Goal: Transaction & Acquisition: Purchase product/service

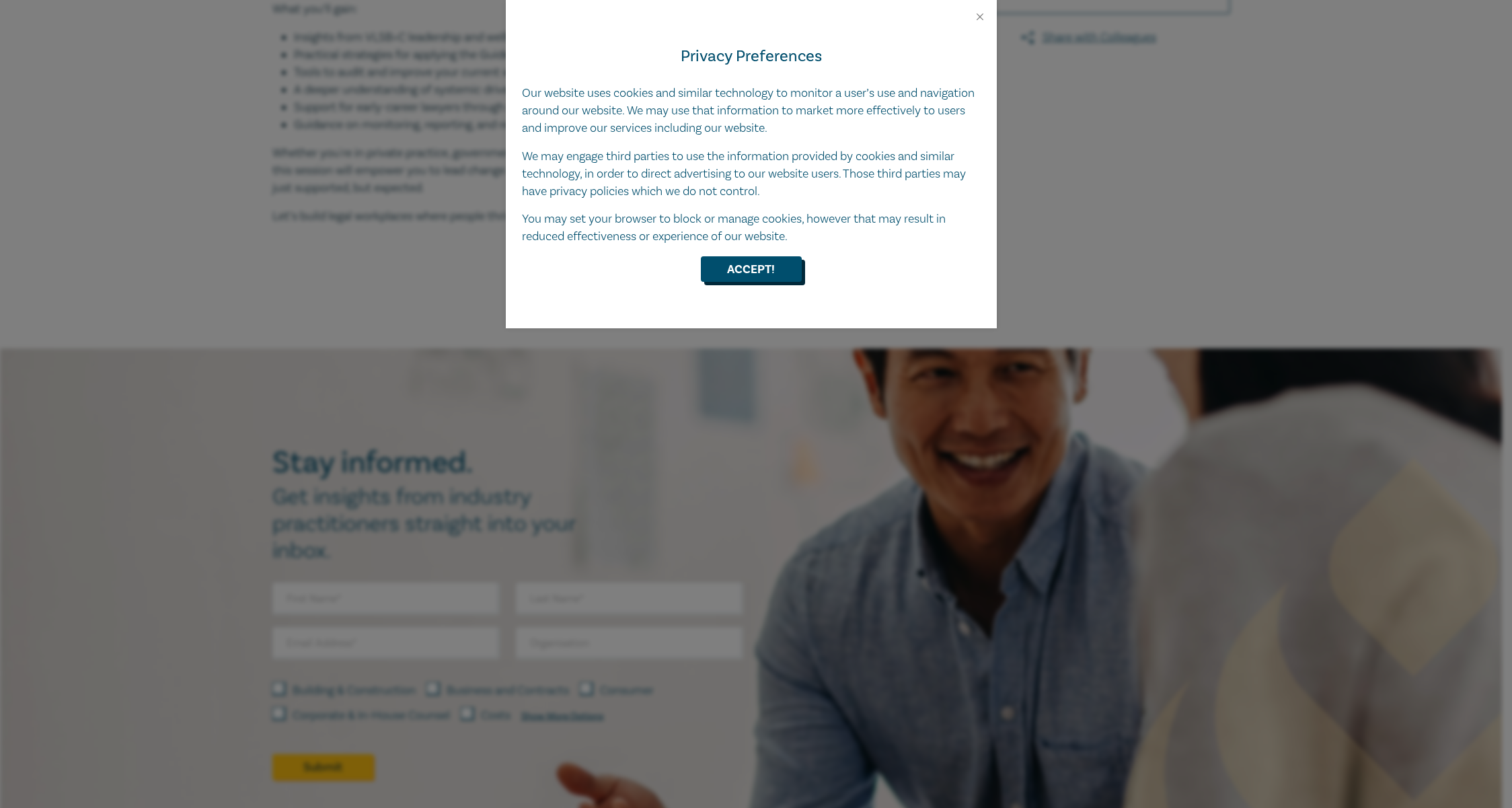
click at [760, 270] on button "Accept!" at bounding box center [751, 269] width 101 height 25
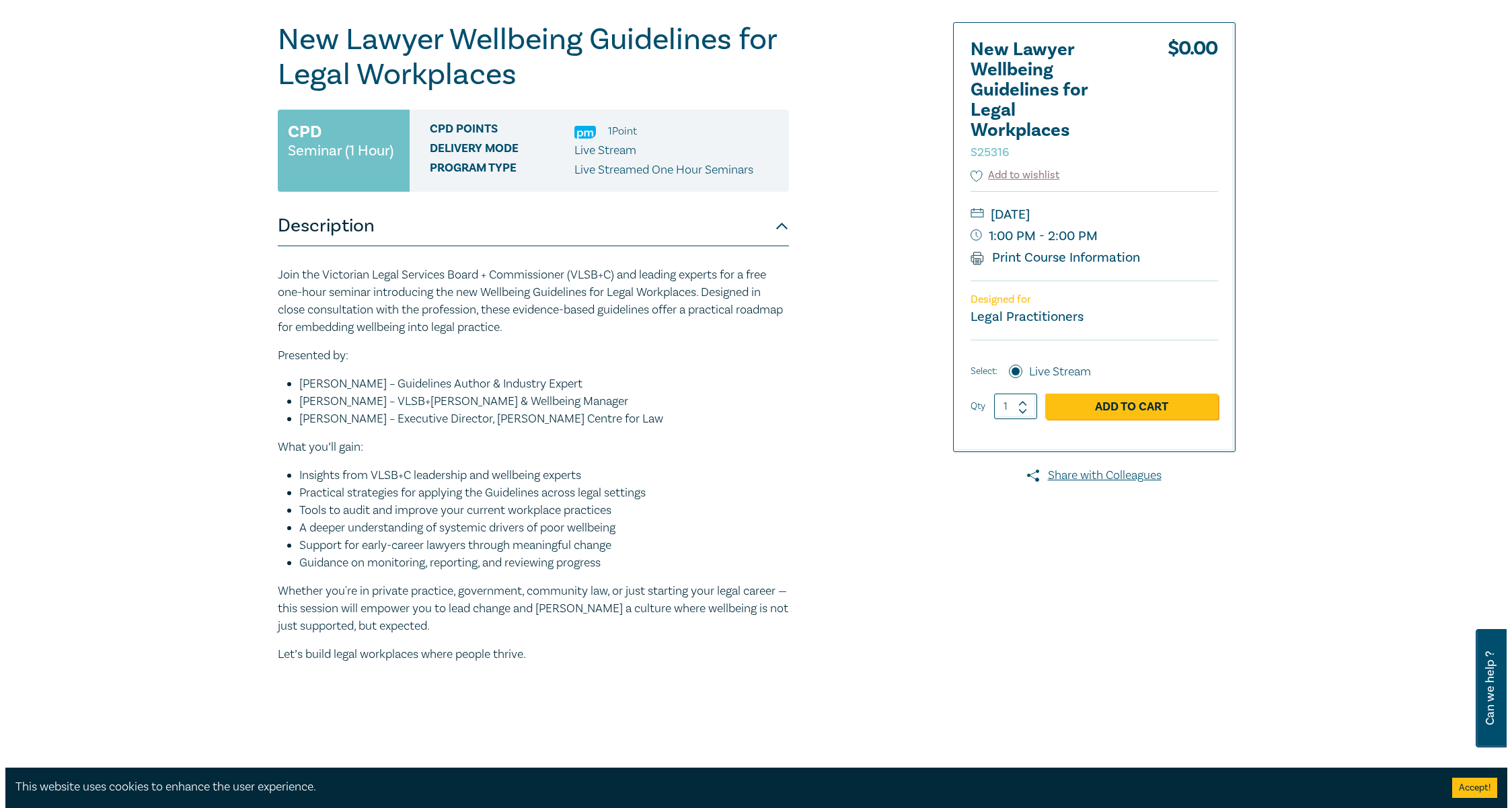
scroll to position [94, 0]
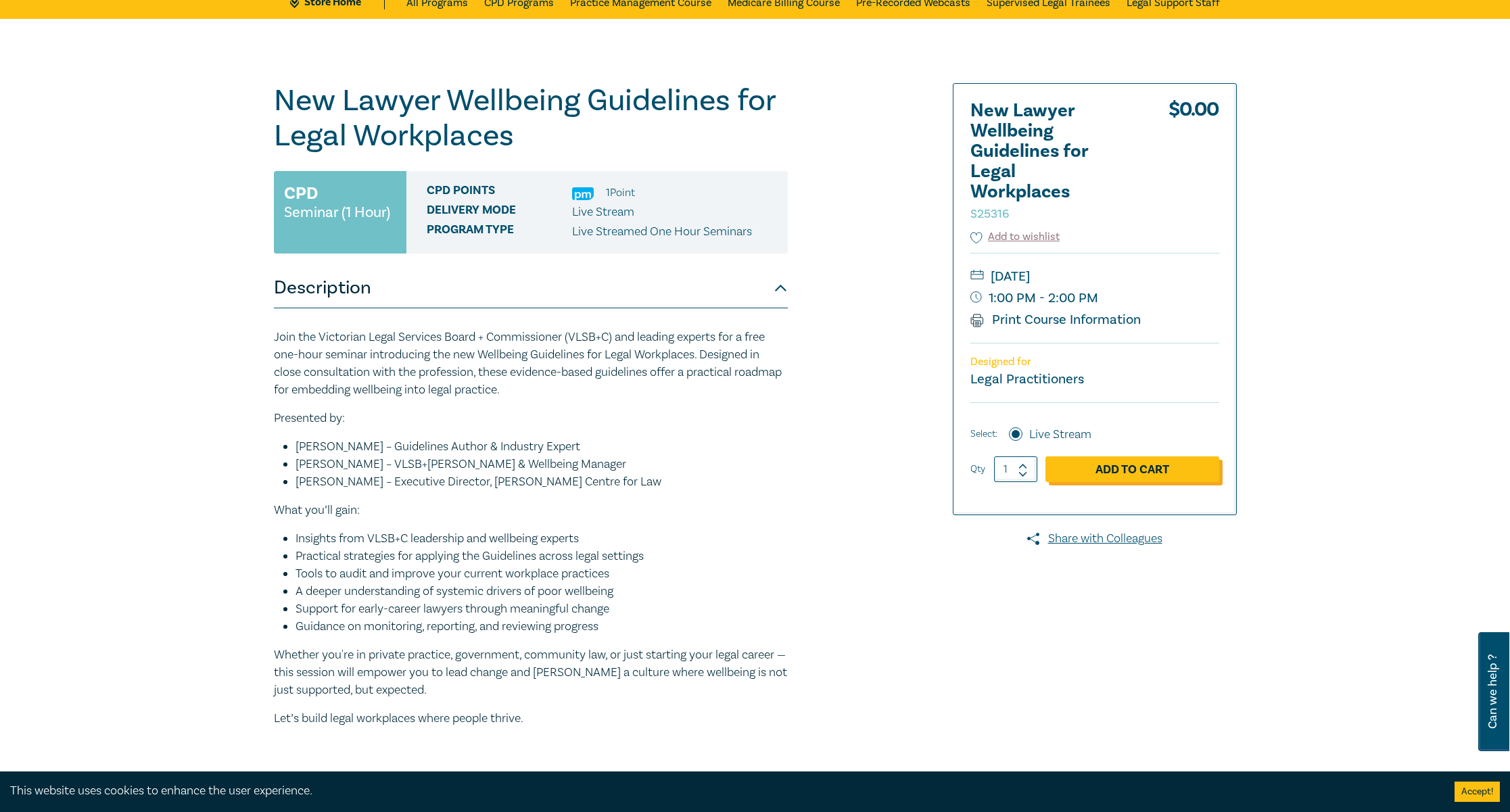
click at [1116, 479] on link "Add to Cart" at bounding box center [1132, 469] width 174 height 26
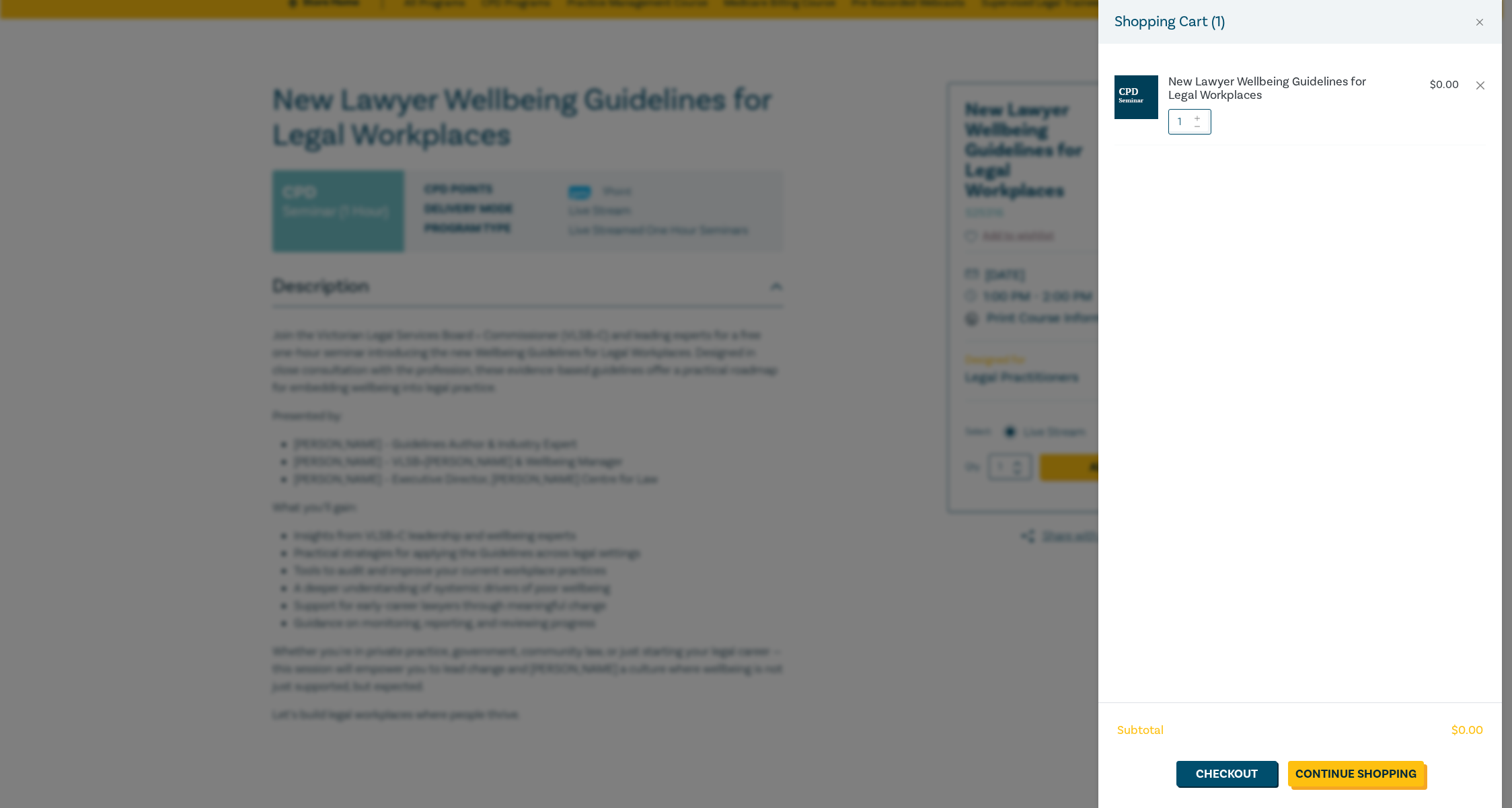
click at [1350, 774] on link "Continue Shopping" at bounding box center [1356, 773] width 136 height 25
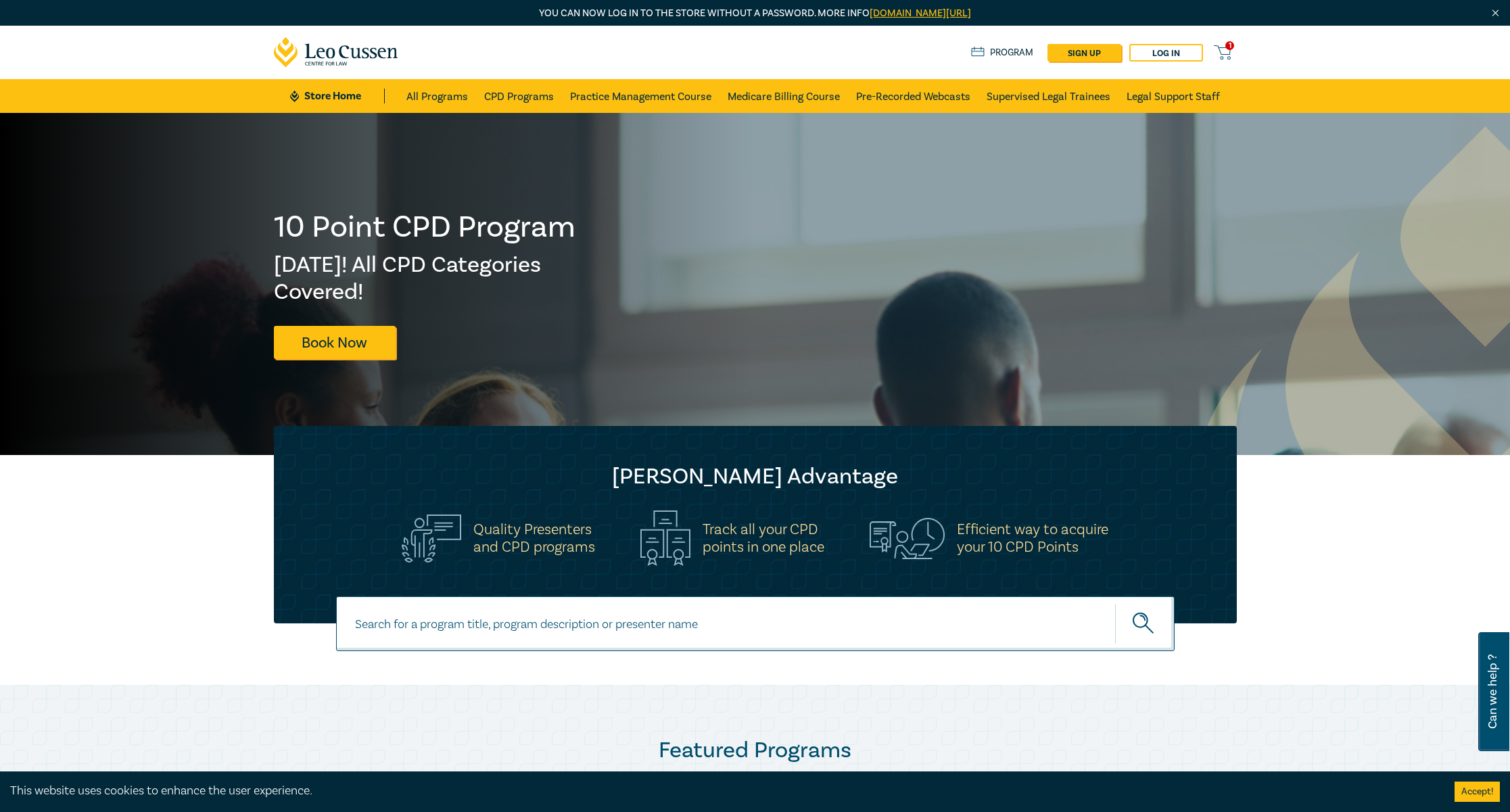
click at [1228, 47] on span "1" at bounding box center [1229, 45] width 9 height 9
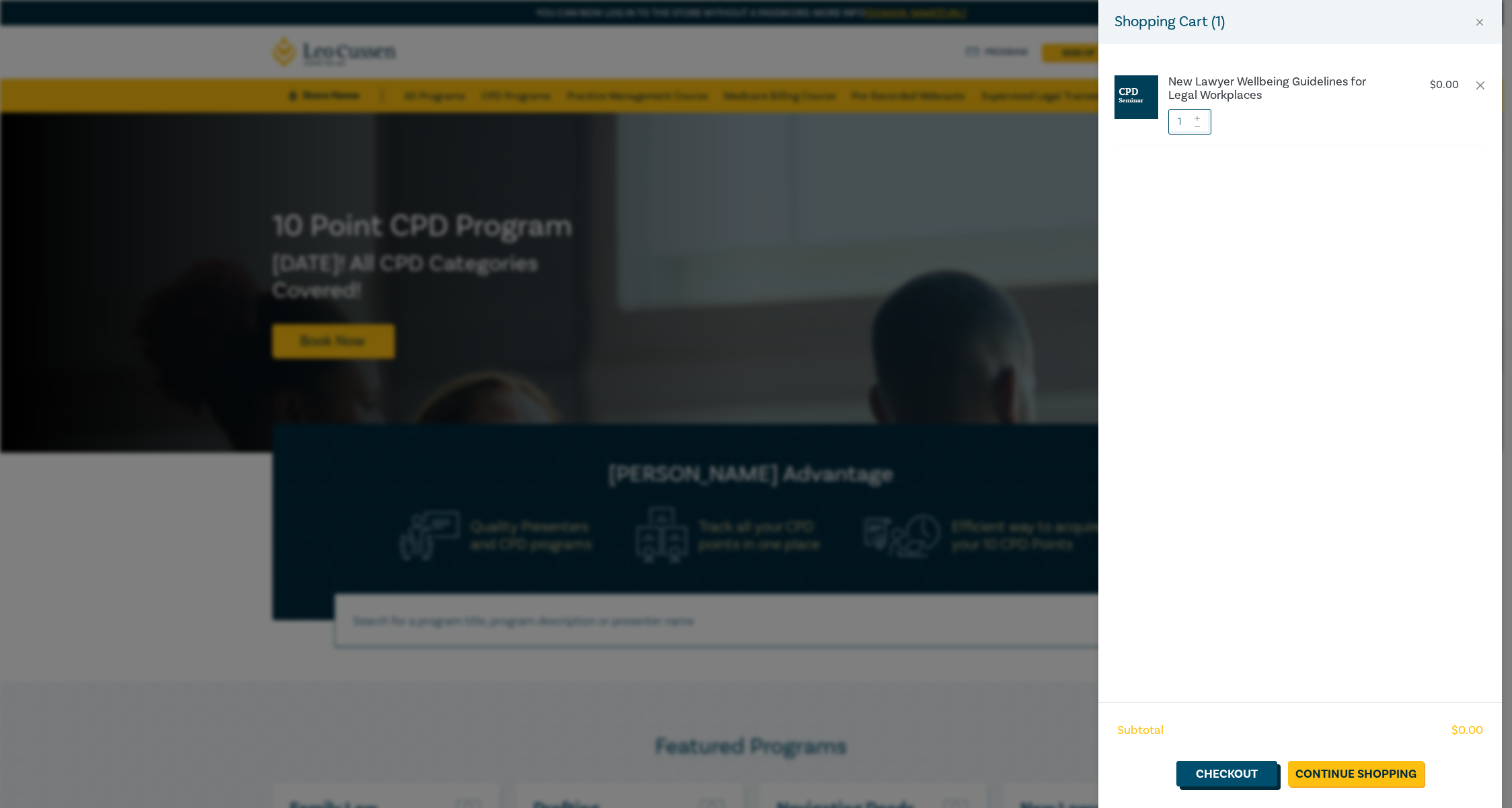
click at [1237, 763] on link "Checkout" at bounding box center [1227, 773] width 101 height 25
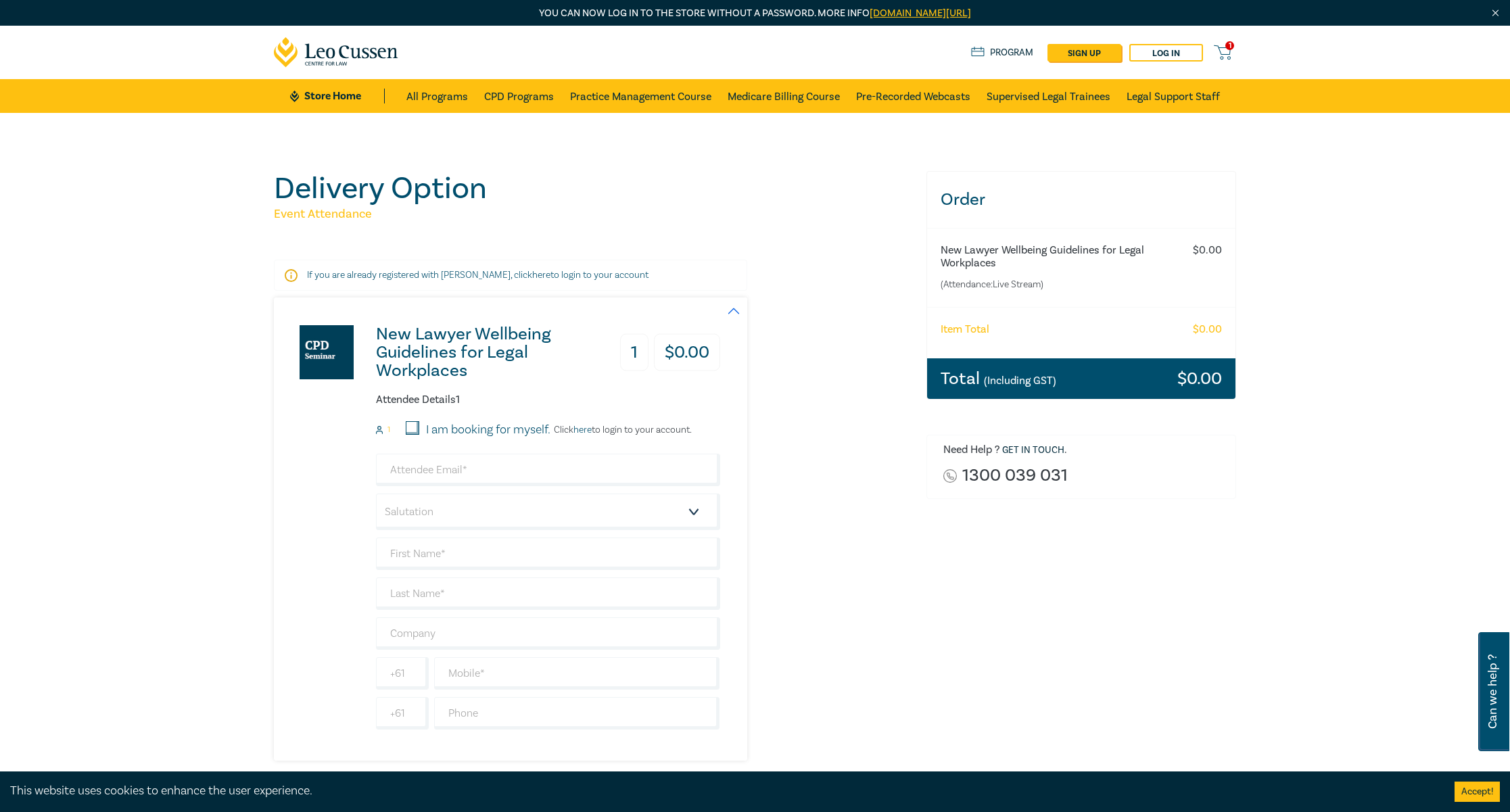
click at [414, 422] on input "I am booking for myself." at bounding box center [412, 428] width 13 height 13
checkbox input "true"
click at [506, 465] on input "email" at bounding box center [548, 470] width 344 height 32
type input "[EMAIL_ADDRESS][DOMAIN_NAME]"
select select "Ms."
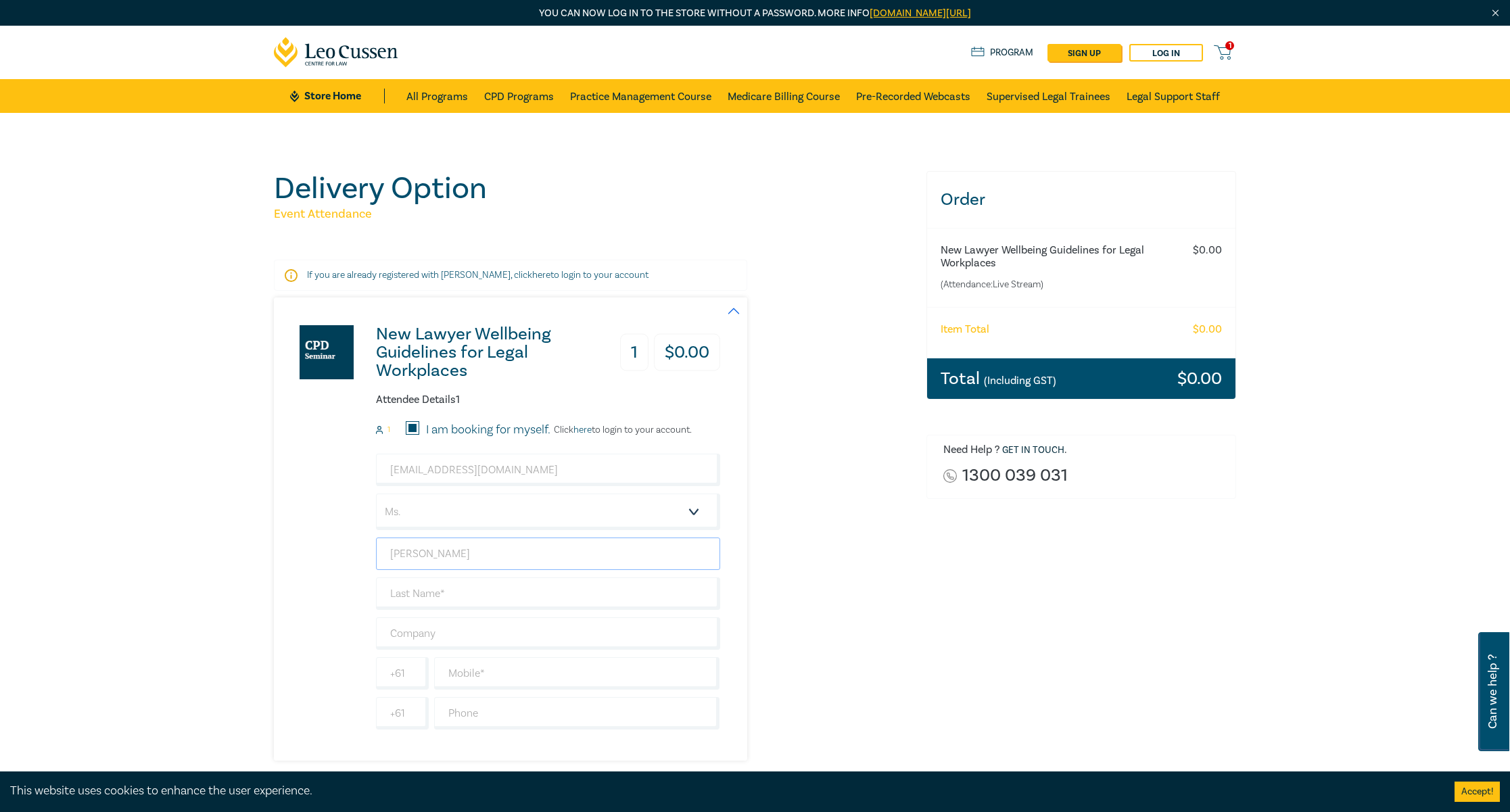
type input "[PERSON_NAME]"
type input "Grange Advisory"
type input "411163274"
click at [893, 572] on div "New Lawyer Wellbeing Guidelines for Legal Workplaces 1 $ 0.00 Attendee Details …" at bounding box center [592, 529] width 637 height 463
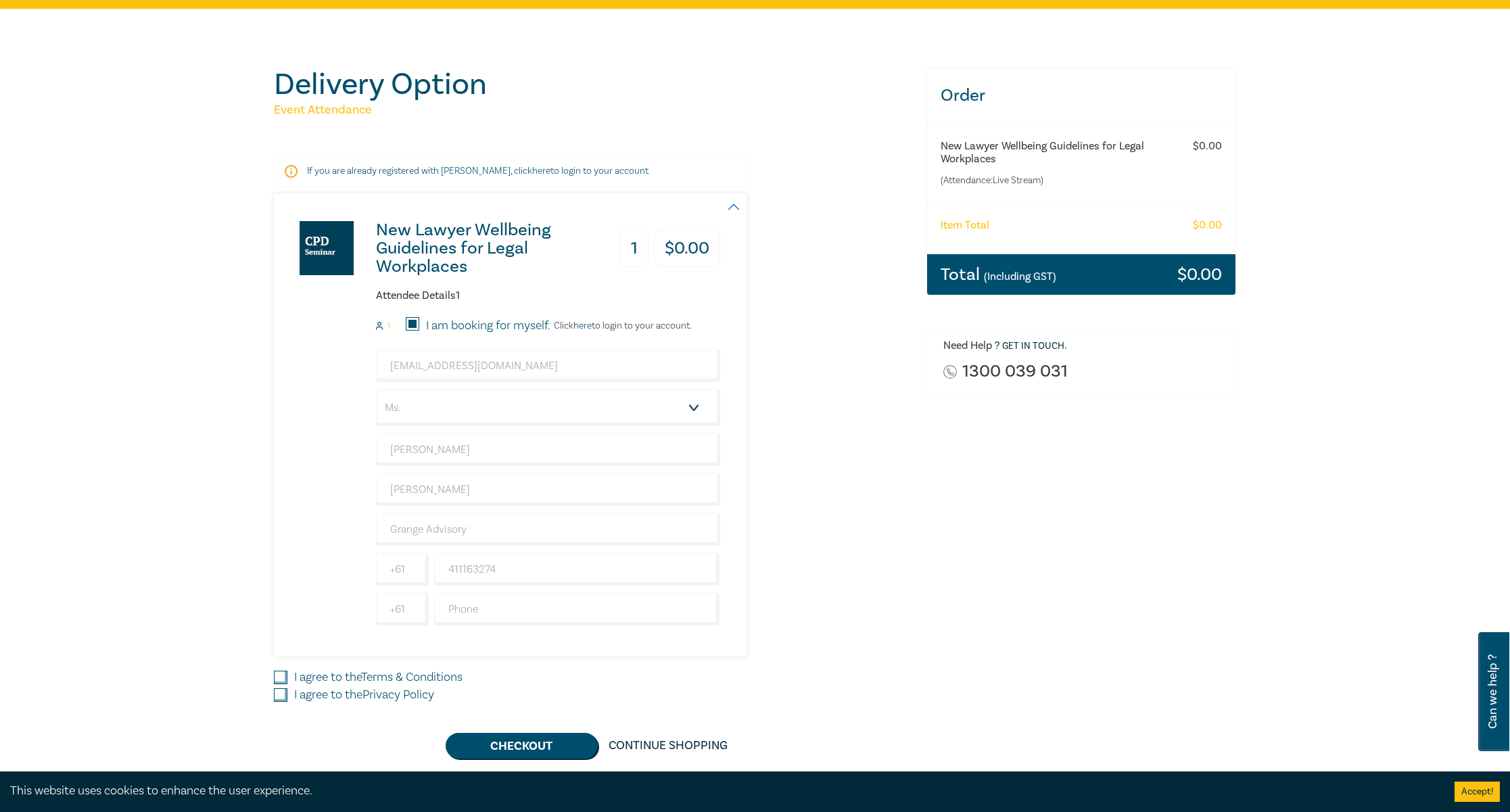
scroll to position [295, 0]
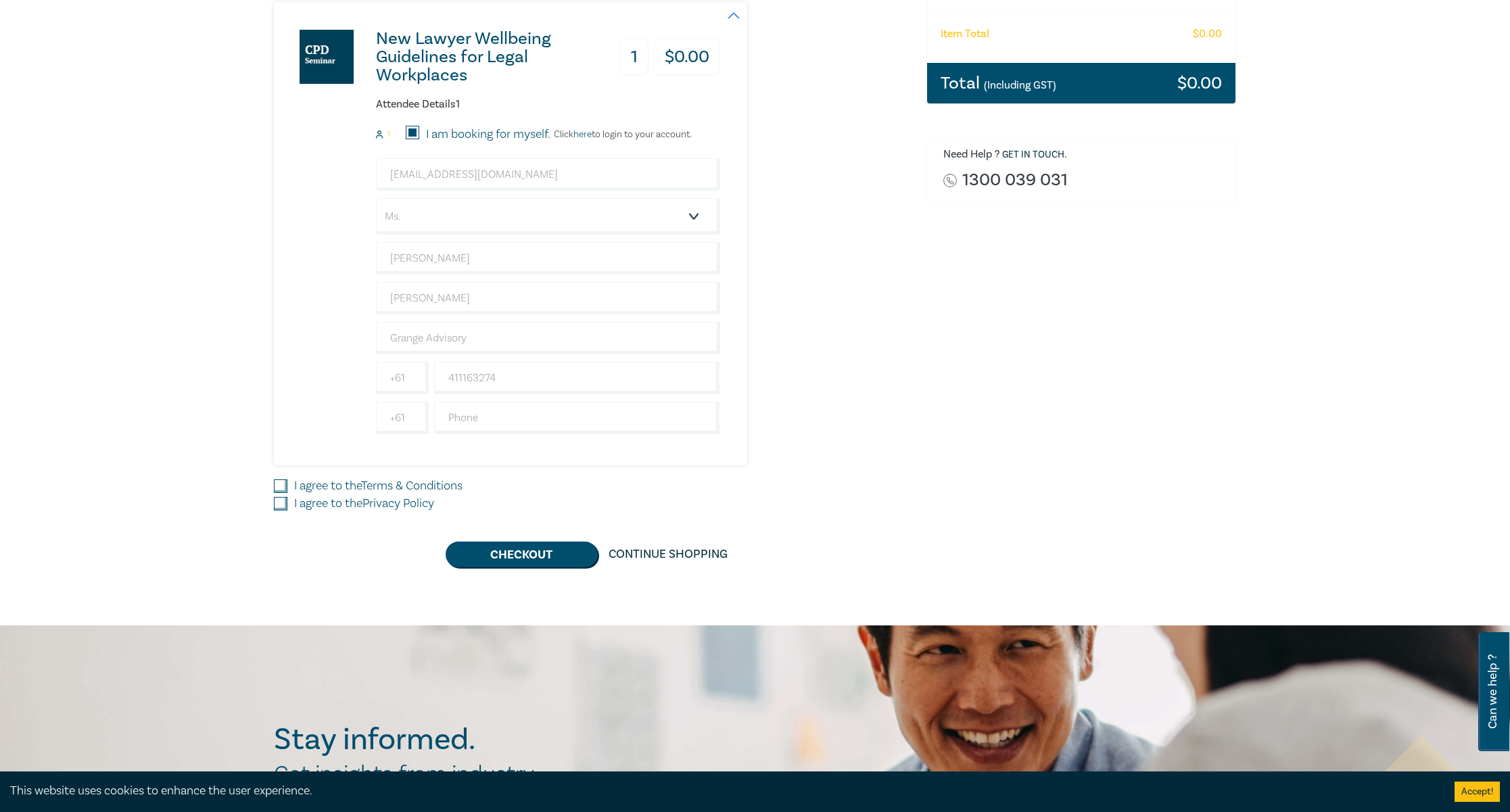
click at [279, 503] on input "I agree to the Privacy Policy" at bounding box center [280, 503] width 13 height 13
checkbox input "true"
click at [277, 487] on input "I agree to the Terms & Conditions" at bounding box center [280, 486] width 13 height 13
checkbox input "true"
click at [531, 551] on button "Checkout" at bounding box center [521, 554] width 152 height 26
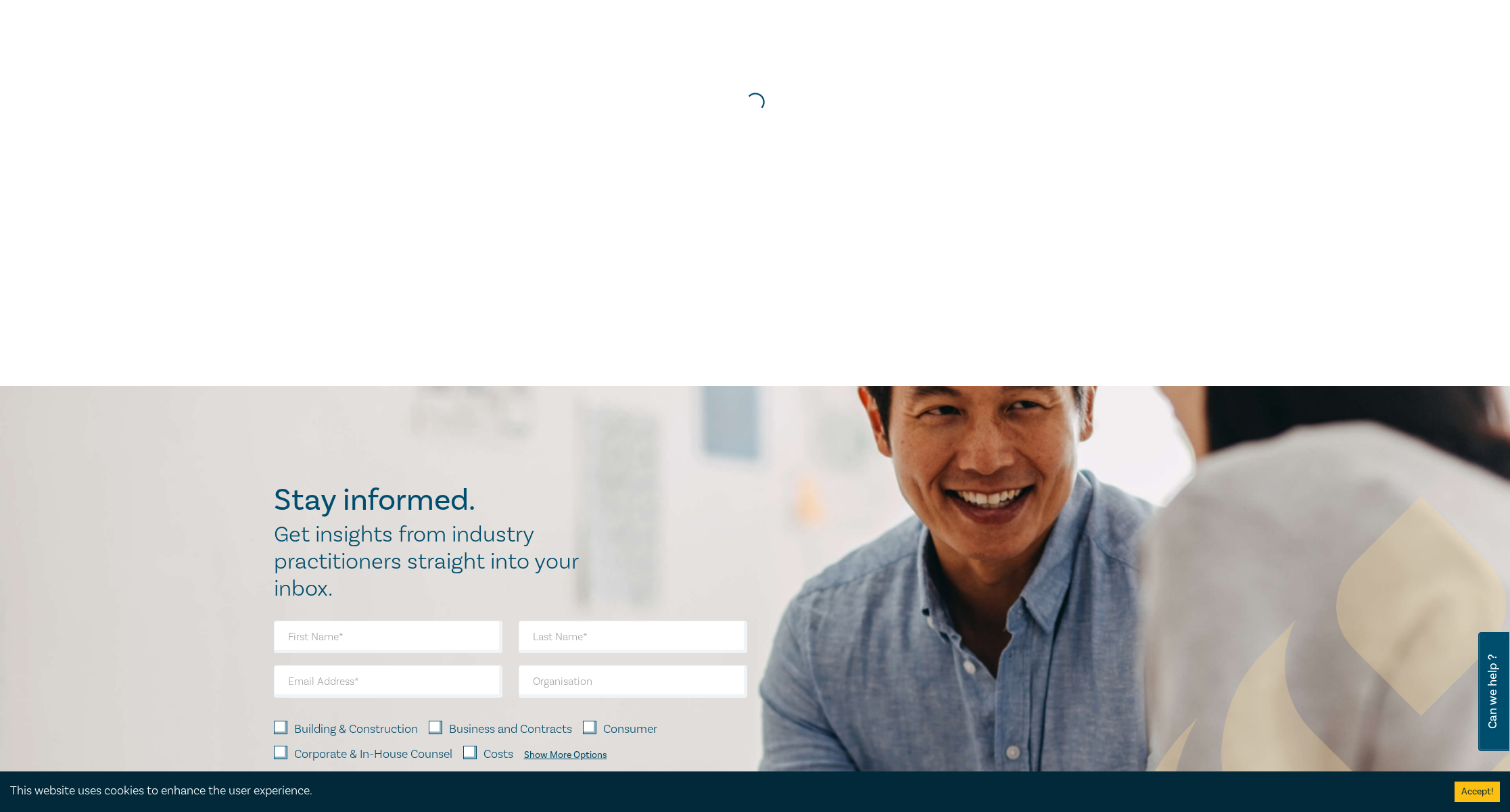
scroll to position [0, 0]
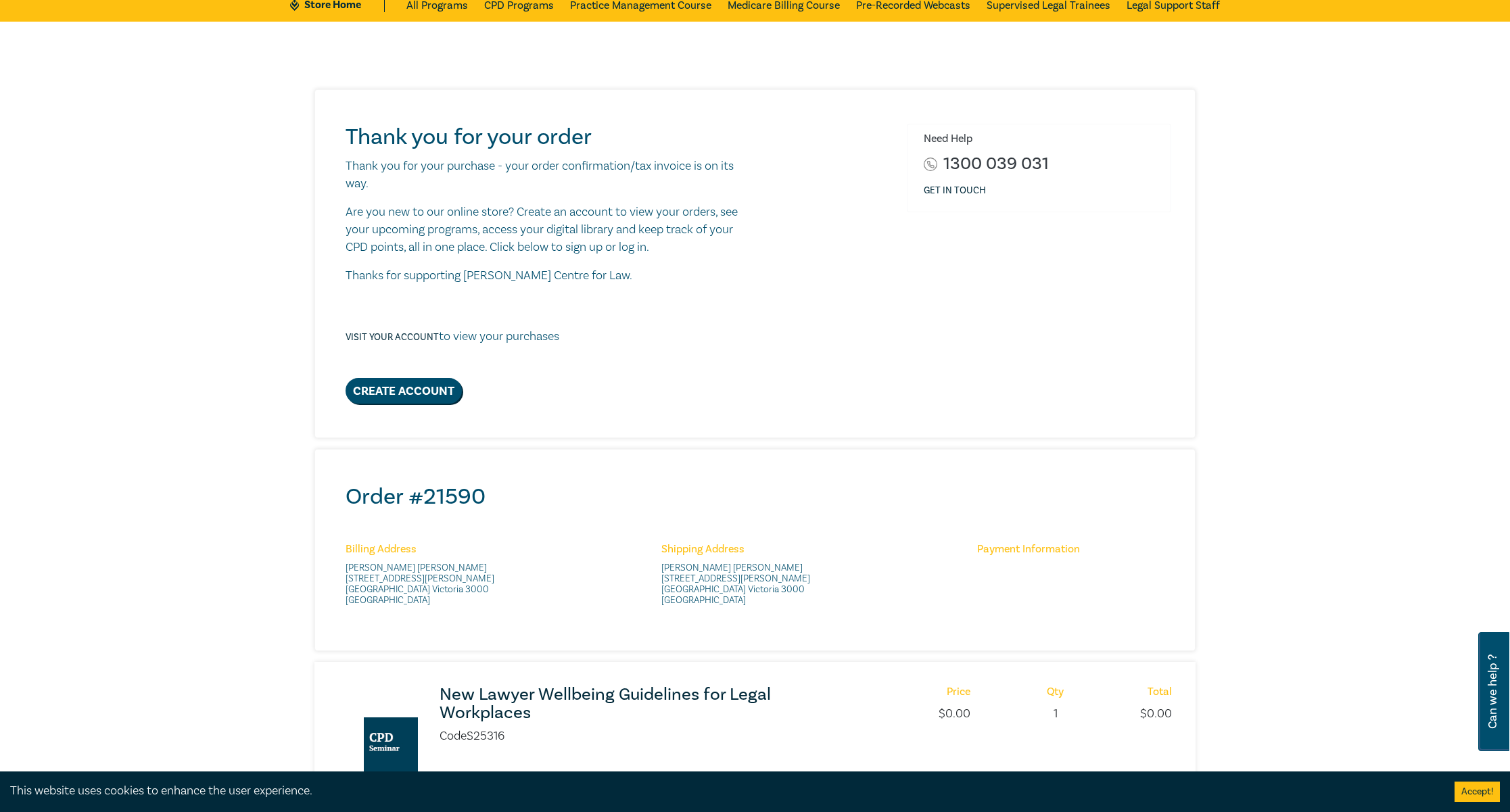
scroll to position [533, 0]
